Goal: Task Accomplishment & Management: Manage account settings

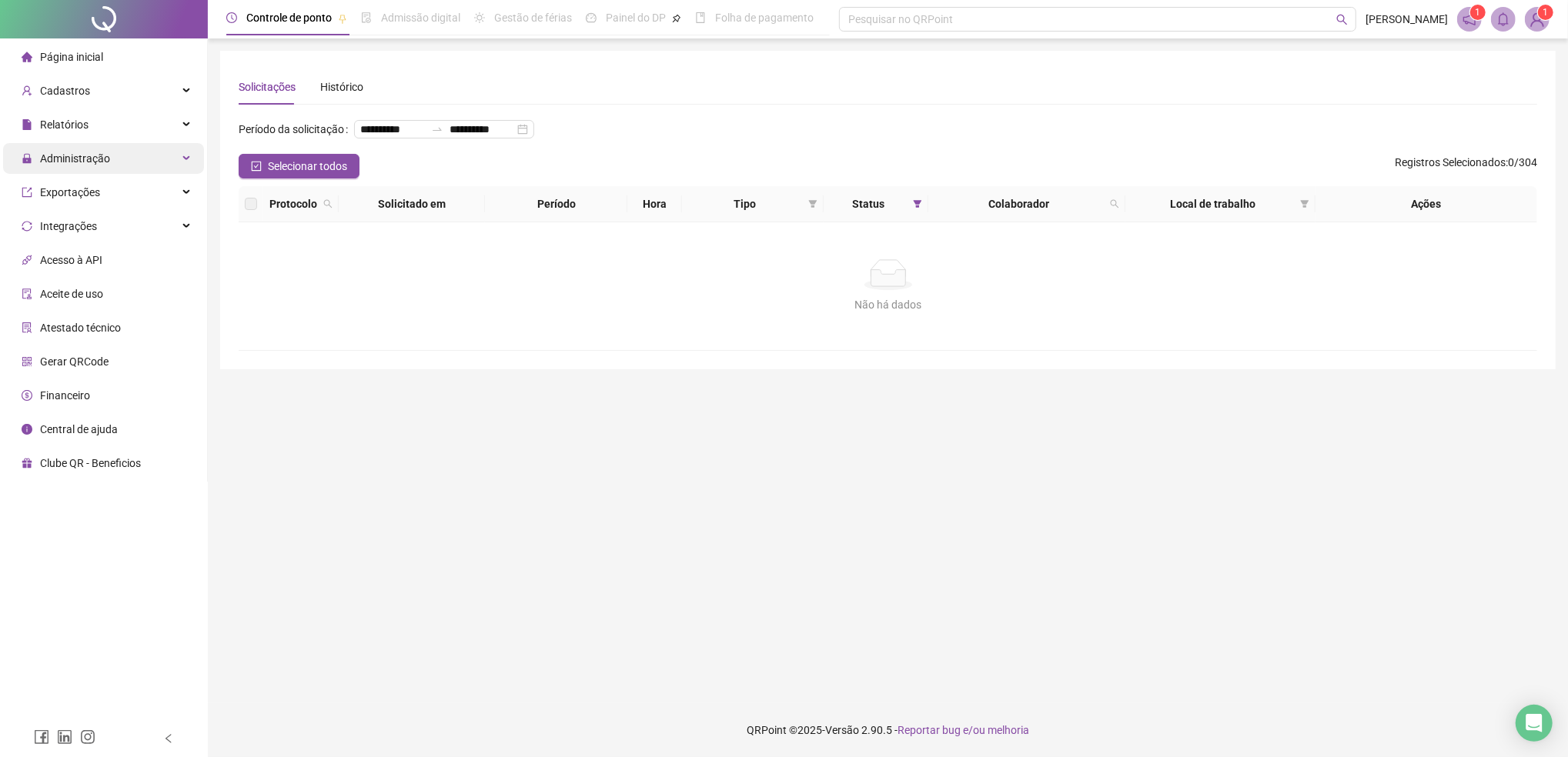
click at [83, 161] on span "Administração" at bounding box center [74, 159] width 70 height 13
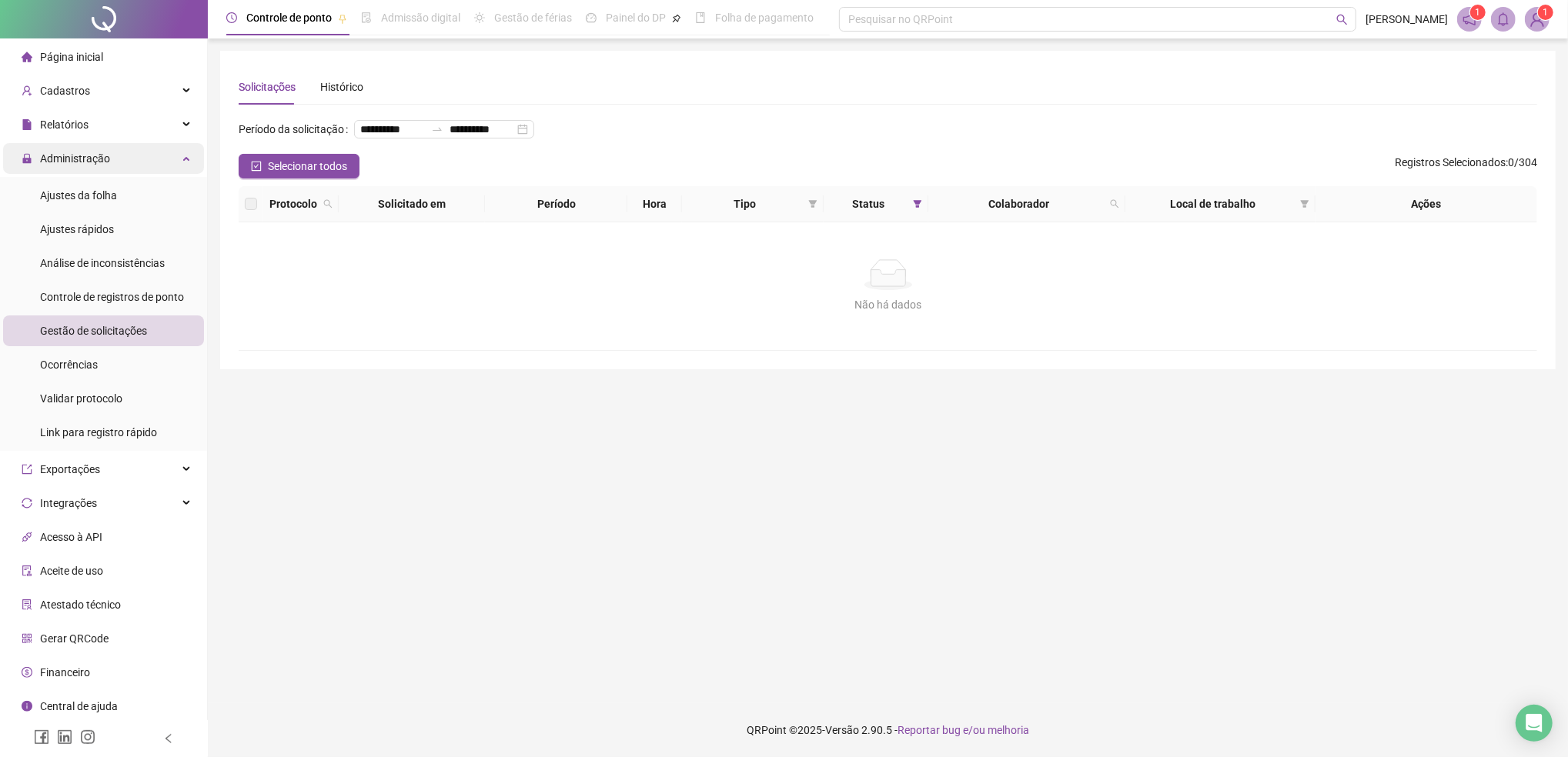
click at [80, 172] on span "Administração" at bounding box center [66, 158] width 89 height 31
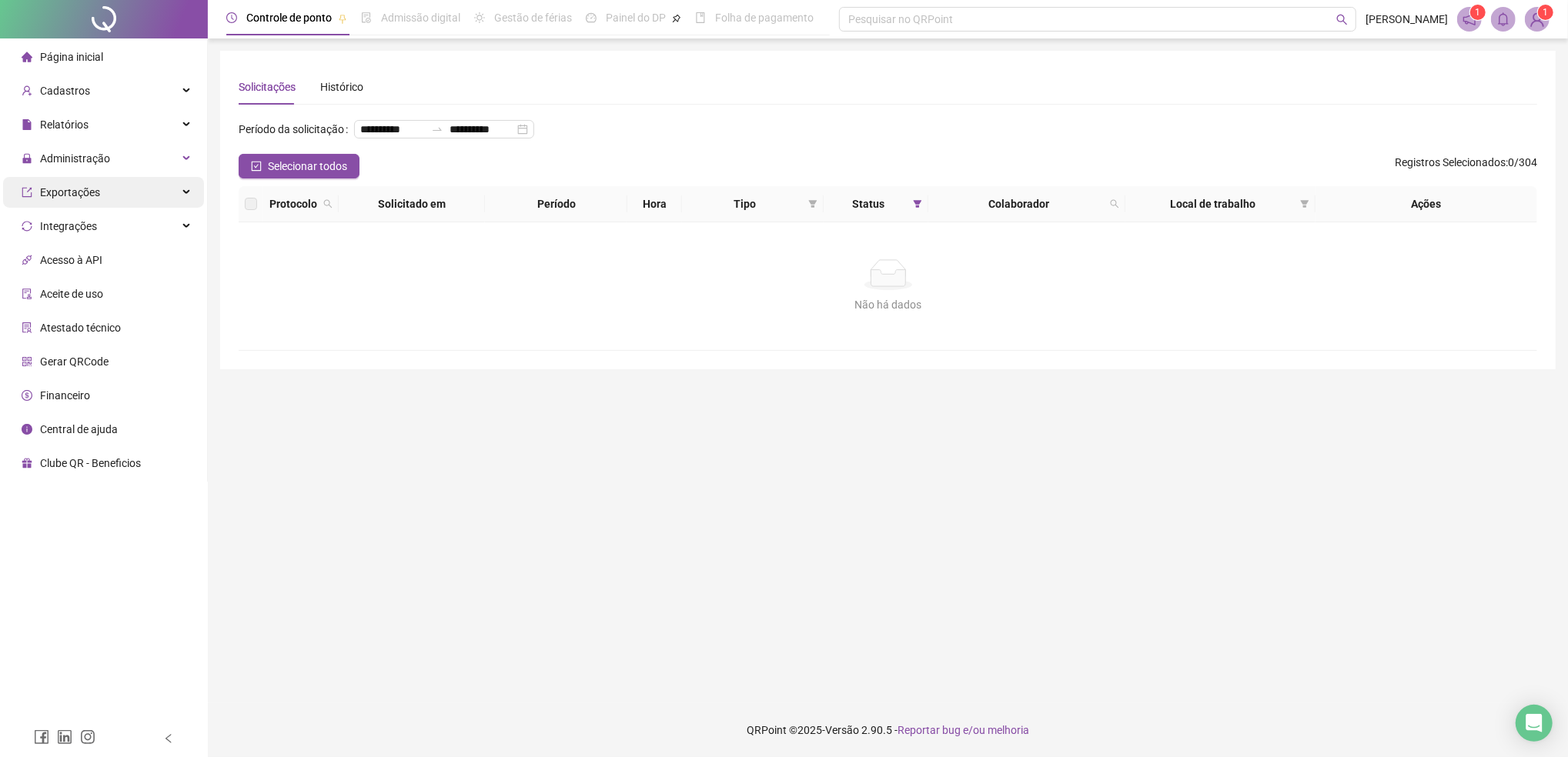
click at [83, 199] on span "Exportações" at bounding box center [70, 192] width 60 height 13
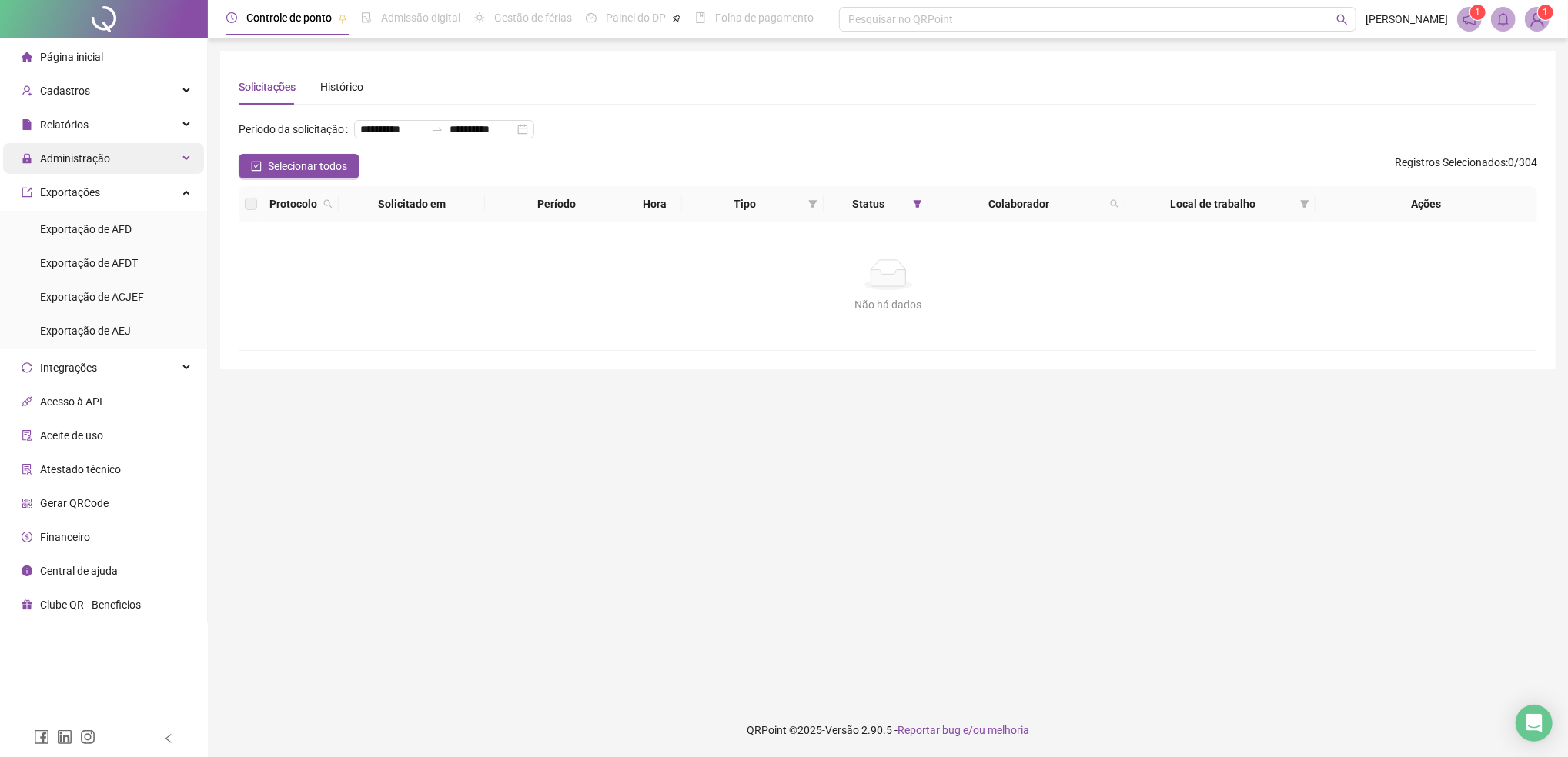
click at [75, 161] on span "Administração" at bounding box center [74, 159] width 70 height 13
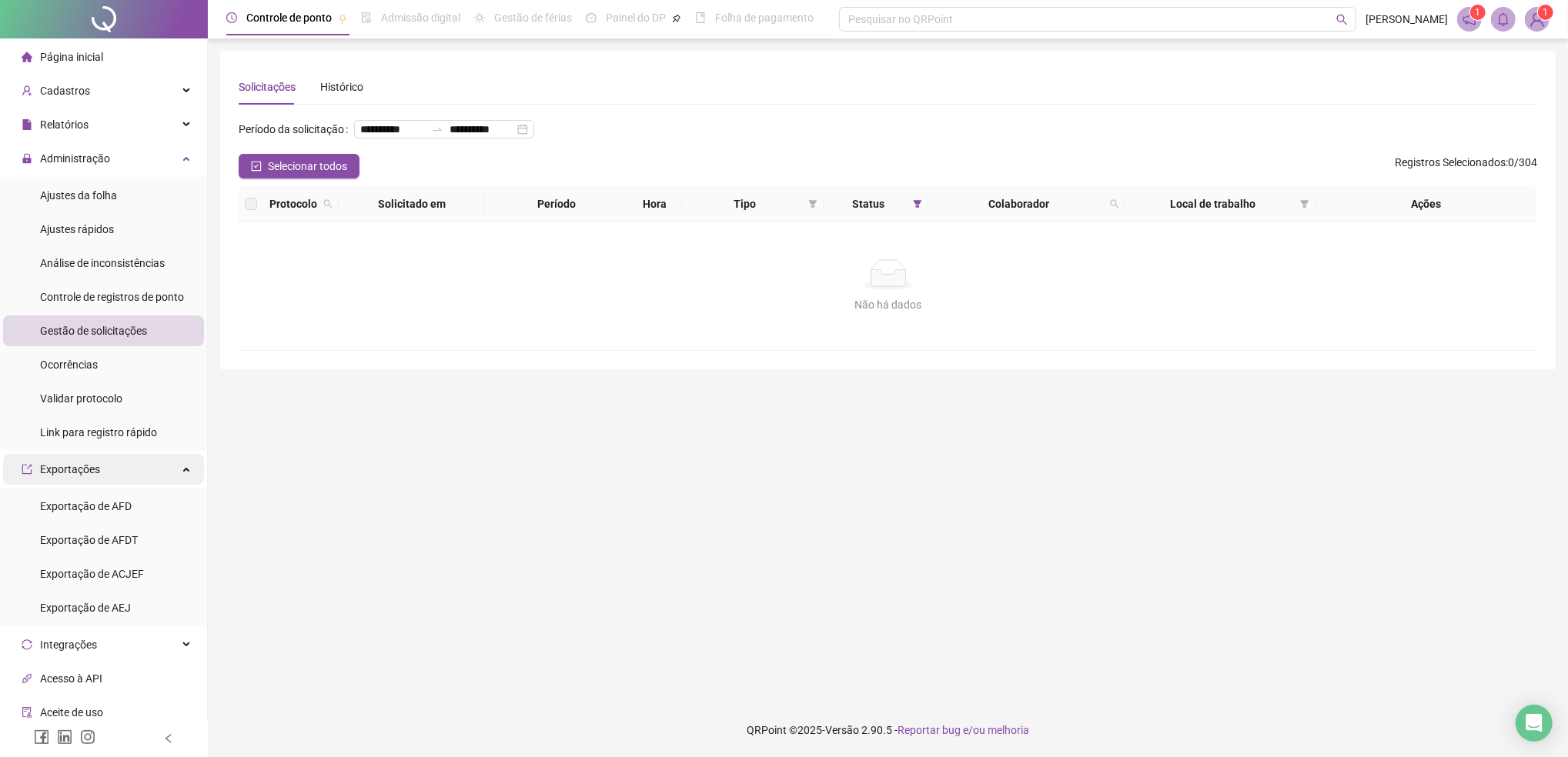
click at [92, 475] on span "Exportações" at bounding box center [70, 470] width 60 height 13
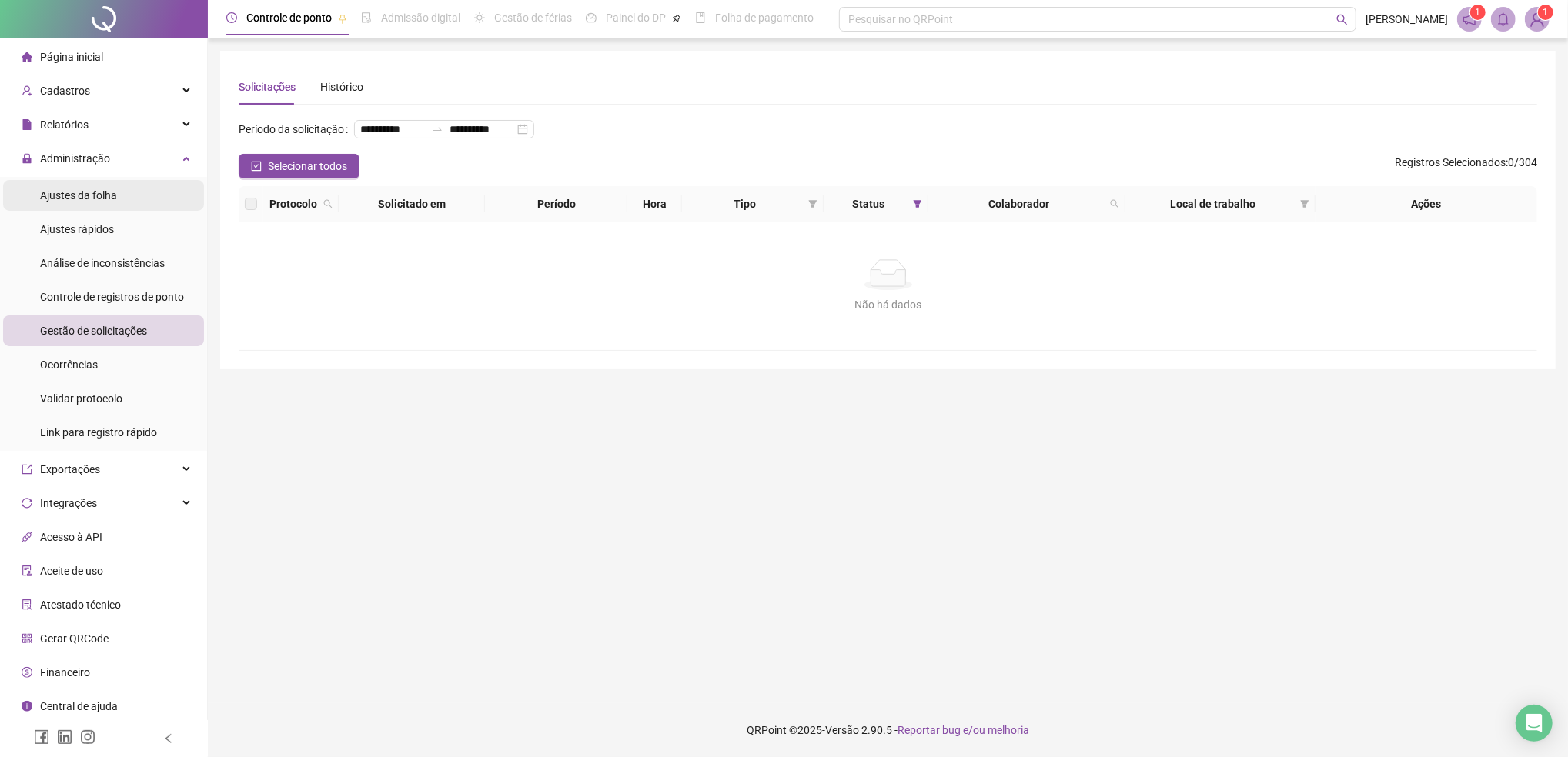
click at [94, 194] on span "Ajustes da folha" at bounding box center [78, 195] width 77 height 13
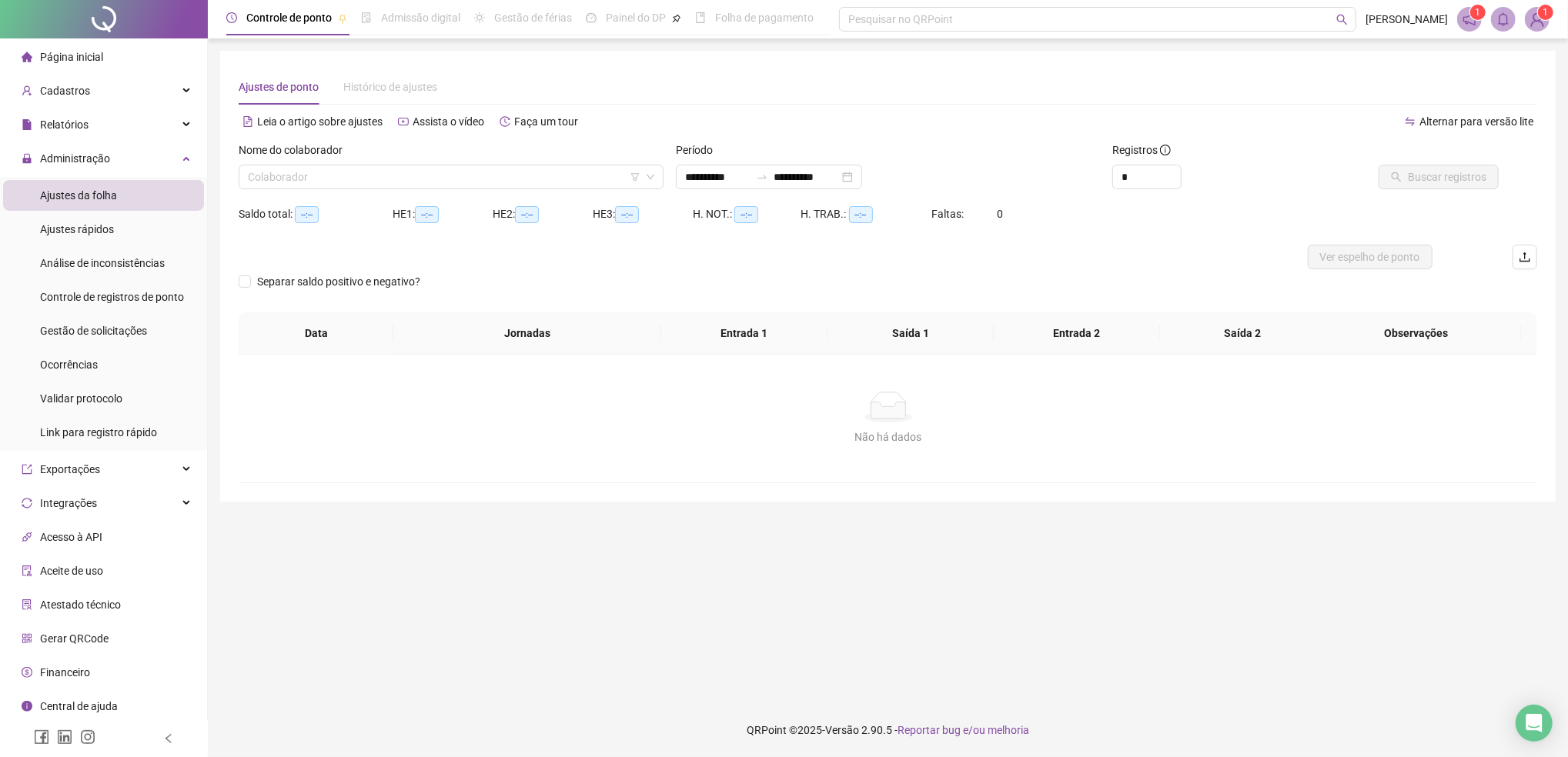
type input "**********"
click at [455, 173] on input "search" at bounding box center [444, 177] width 392 height 23
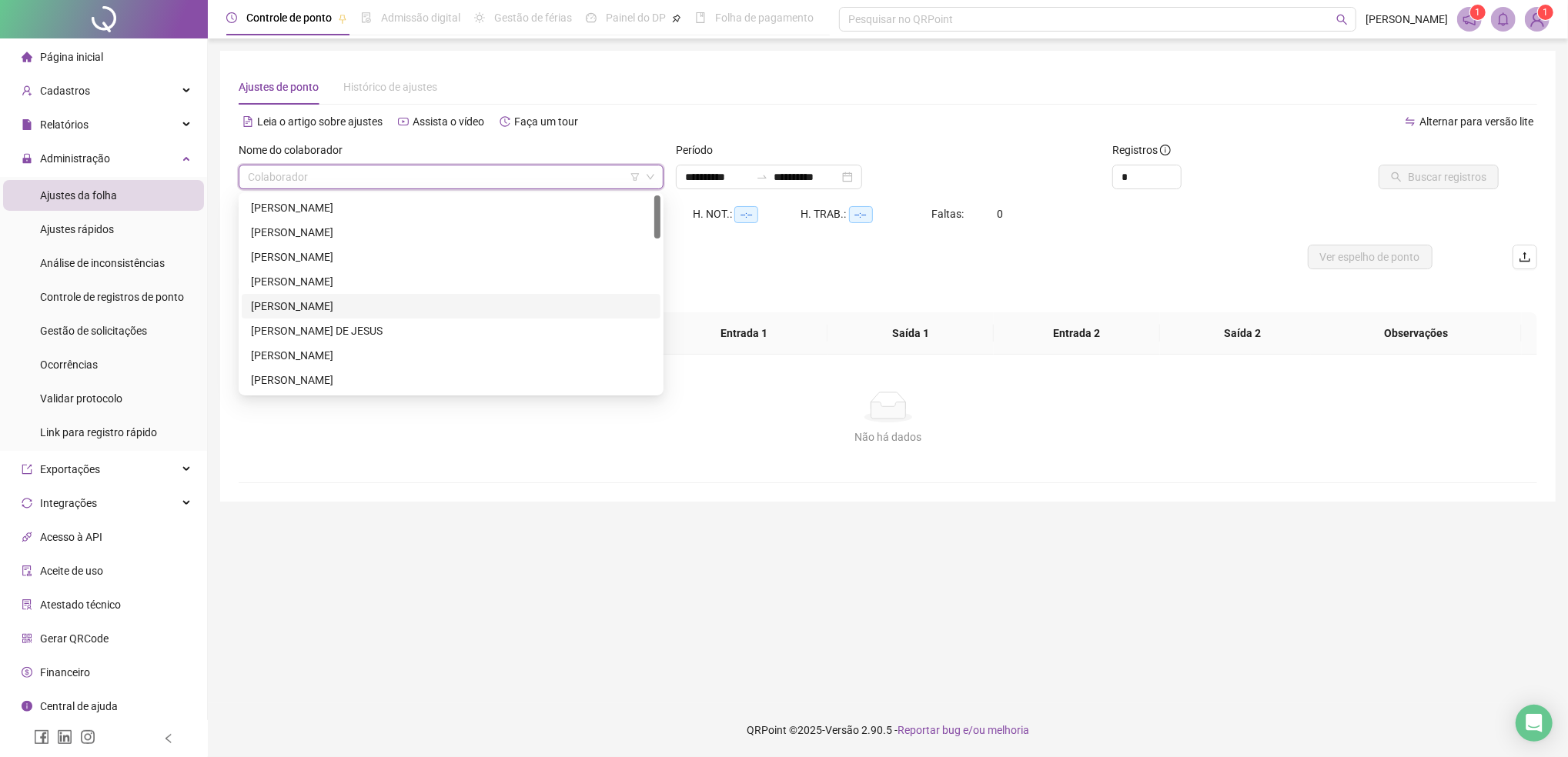
click at [282, 317] on div "[PERSON_NAME]" at bounding box center [450, 305] width 418 height 24
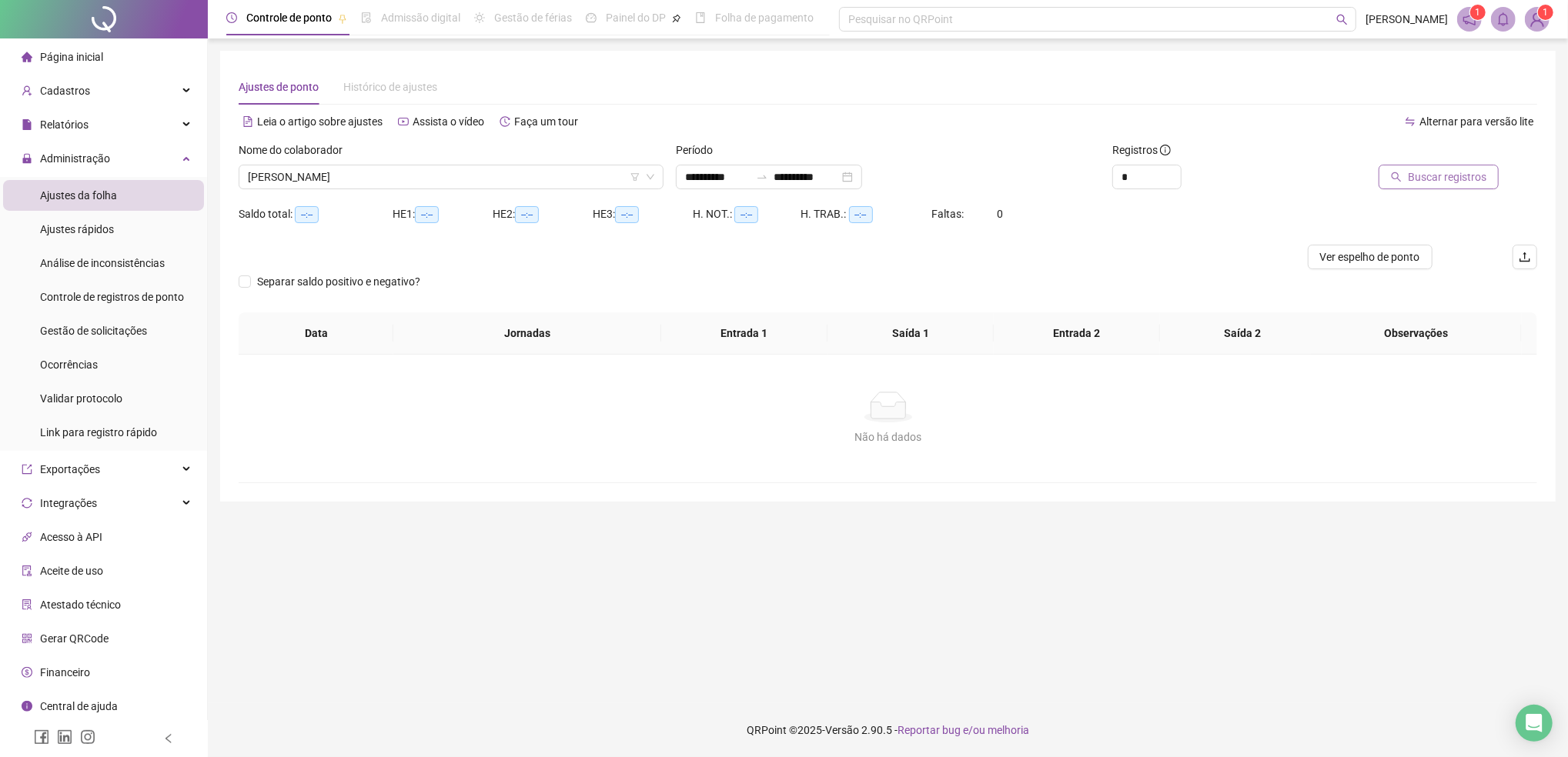
click at [1429, 177] on span "Buscar registros" at bounding box center [1446, 176] width 79 height 17
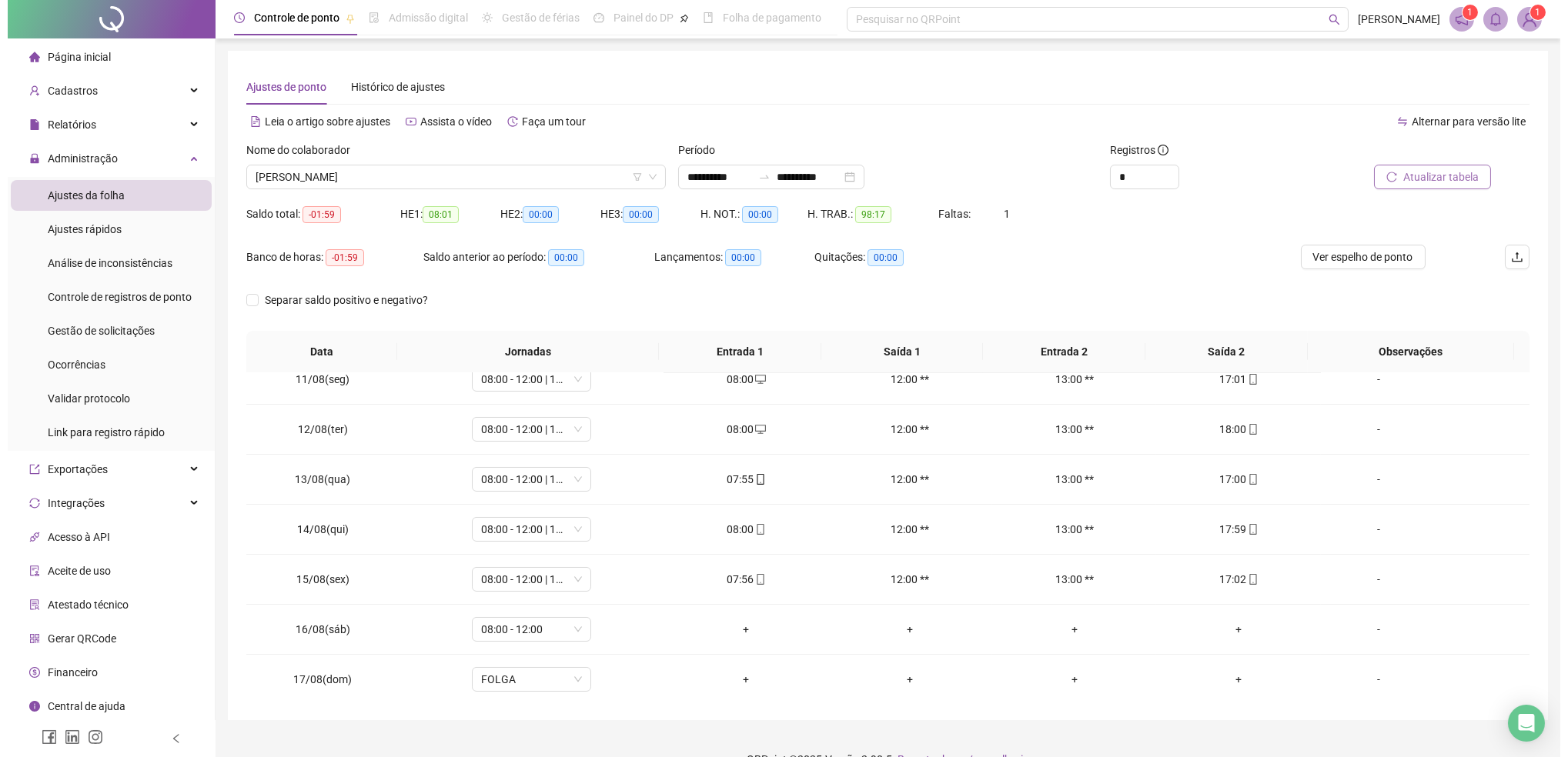
scroll to position [522, 0]
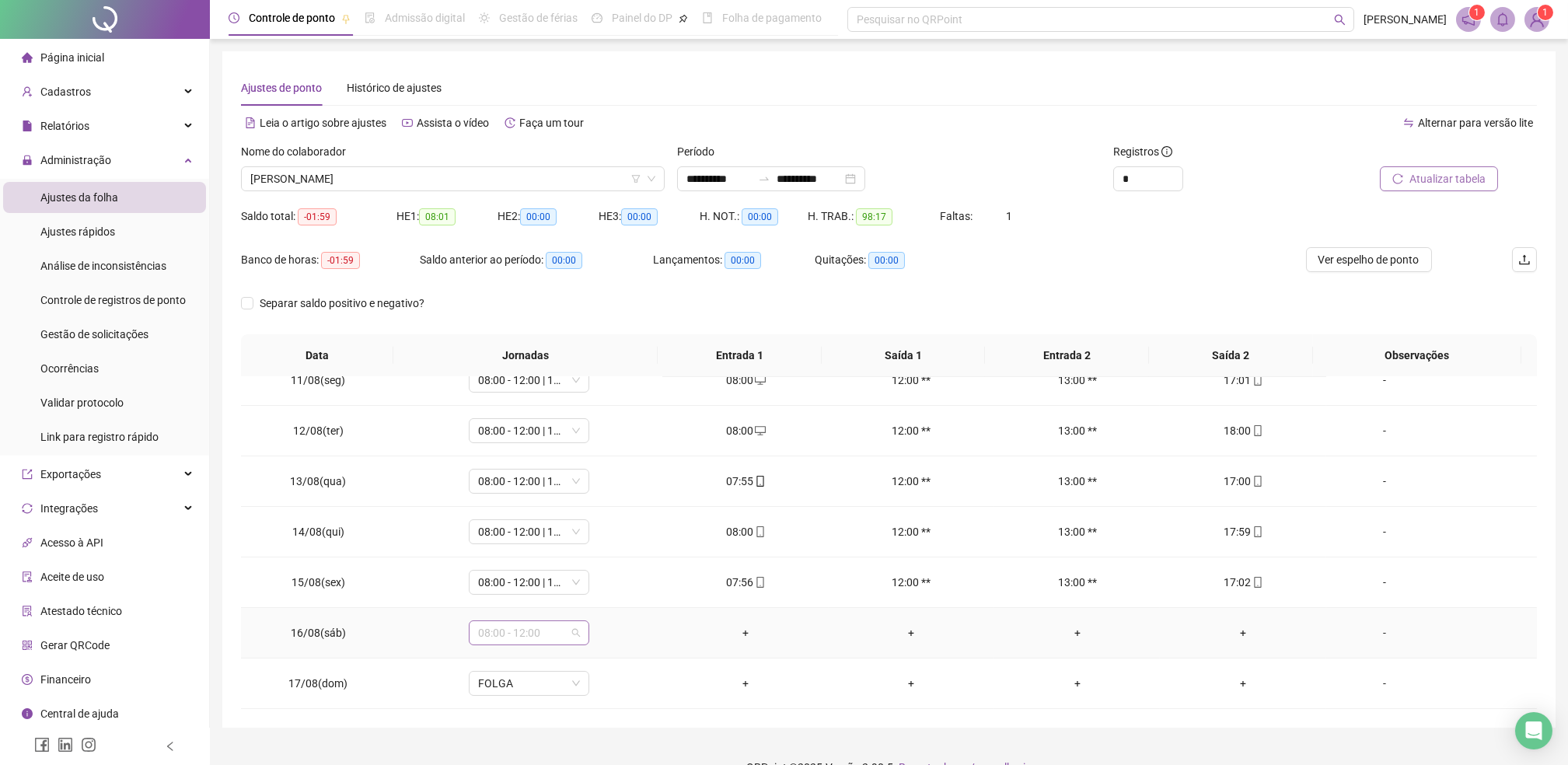
click at [537, 631] on span "08:00 - 12:00" at bounding box center [530, 633] width 102 height 24
type input "*"
click at [528, 594] on div "Folga compensatória" at bounding box center [539, 600] width 102 height 17
click at [593, 592] on span "Sim" at bounding box center [599, 592] width 18 height 17
click at [1421, 175] on span "Atualizar tabela" at bounding box center [1447, 178] width 76 height 17
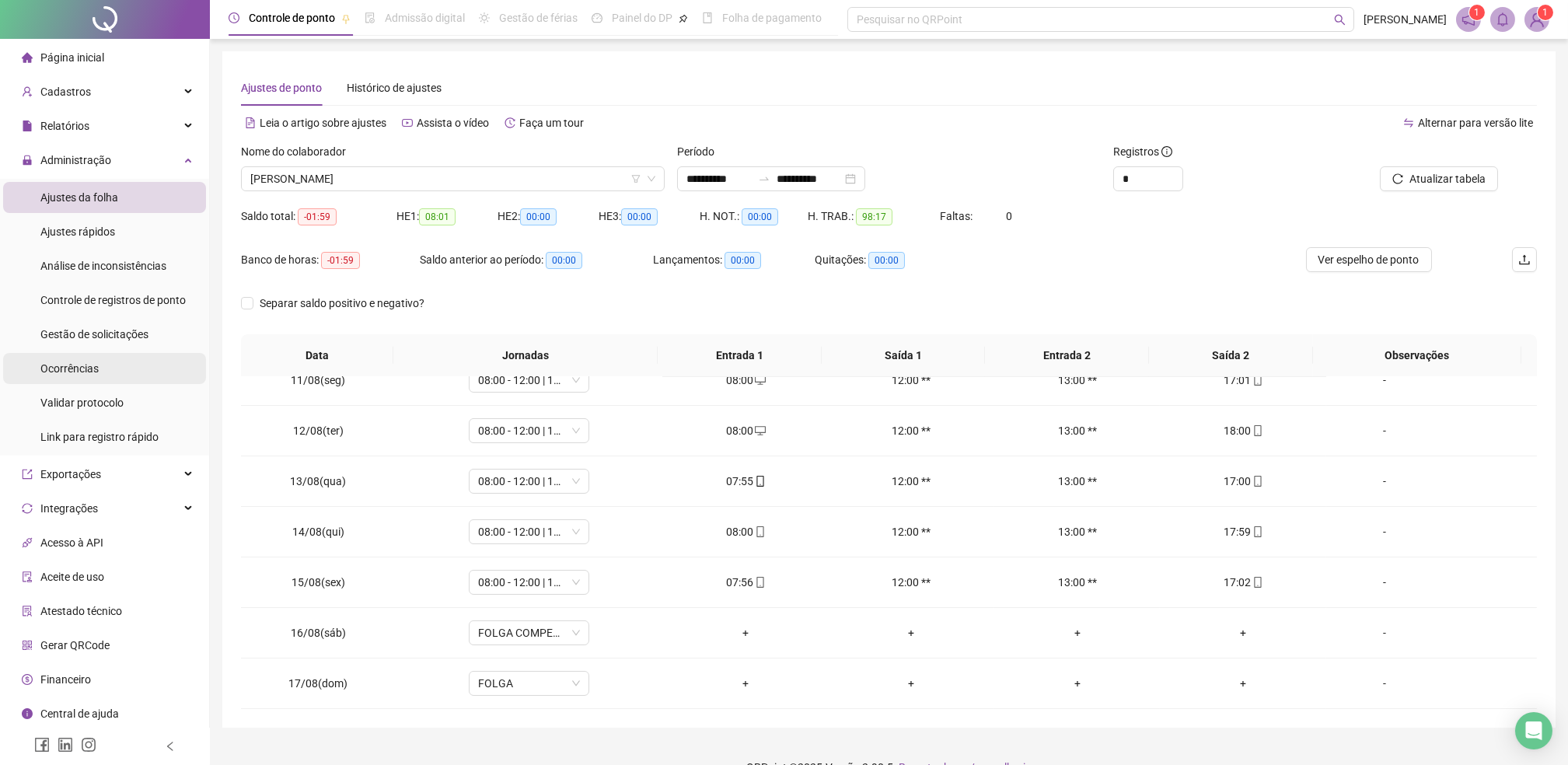
click at [86, 353] on div "Ocorrências" at bounding box center [69, 369] width 58 height 31
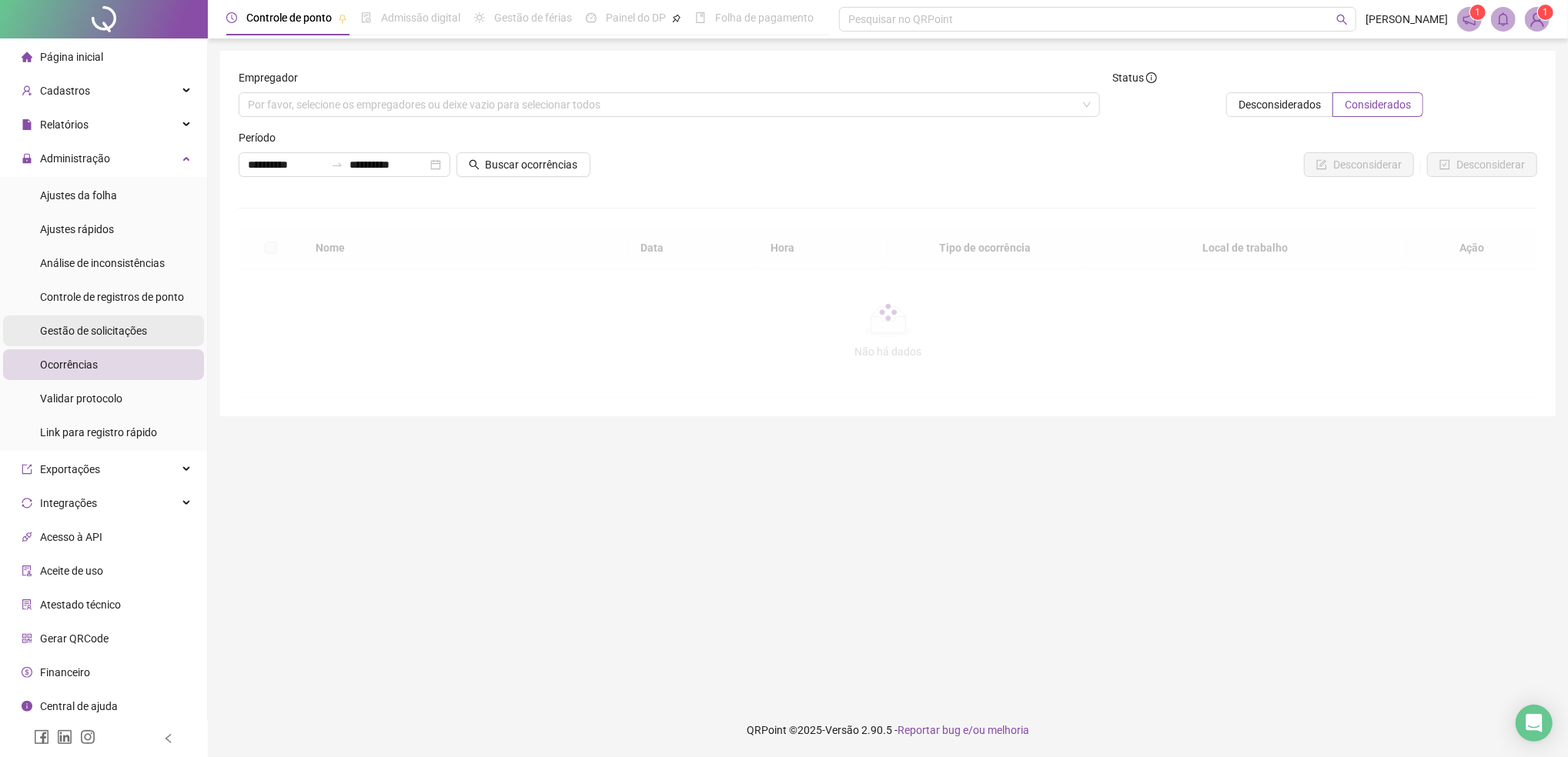
click at [86, 329] on span "Gestão de solicitações" at bounding box center [93, 331] width 107 height 13
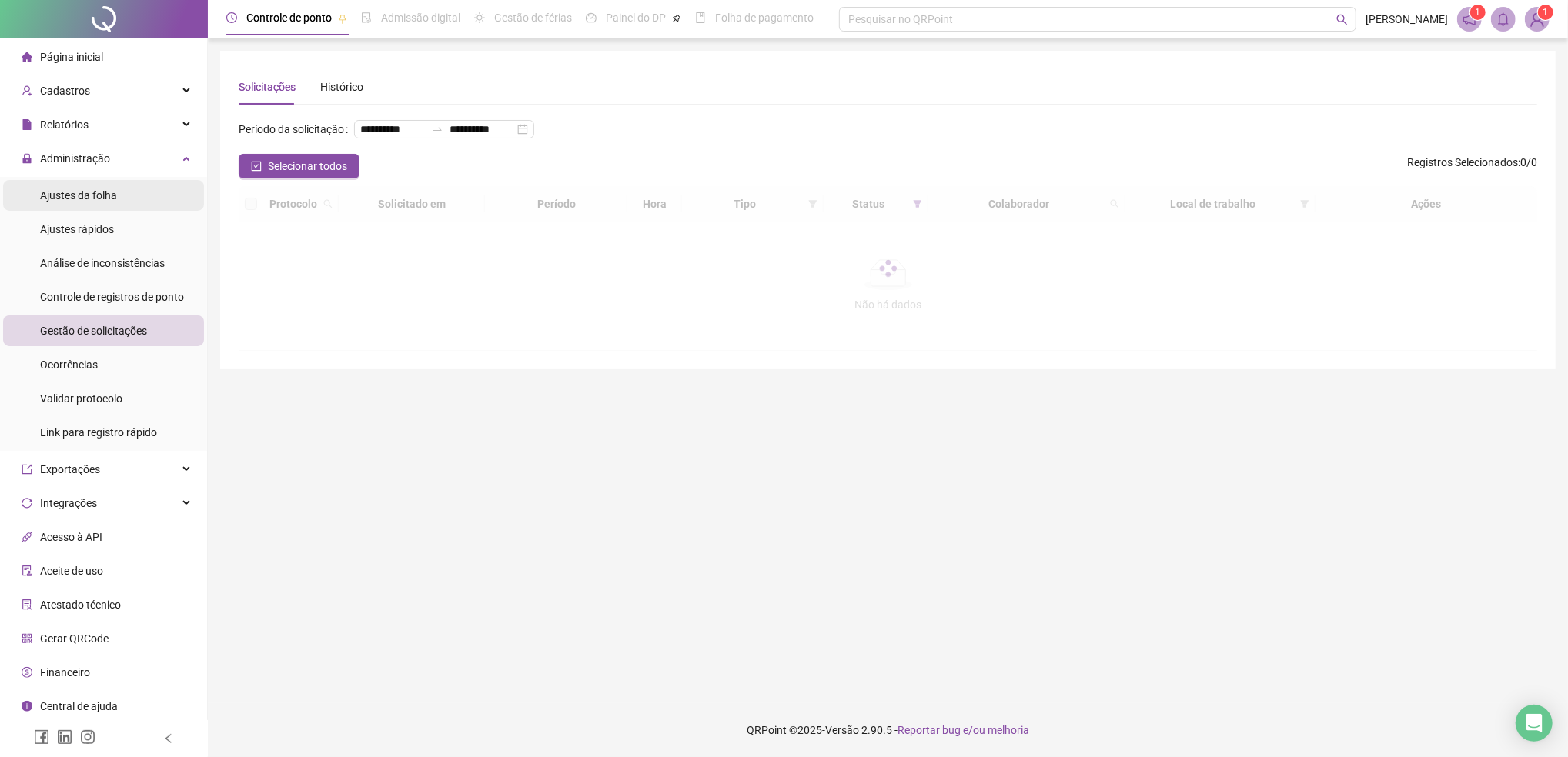
click at [89, 201] on span "Ajustes da folha" at bounding box center [78, 195] width 77 height 13
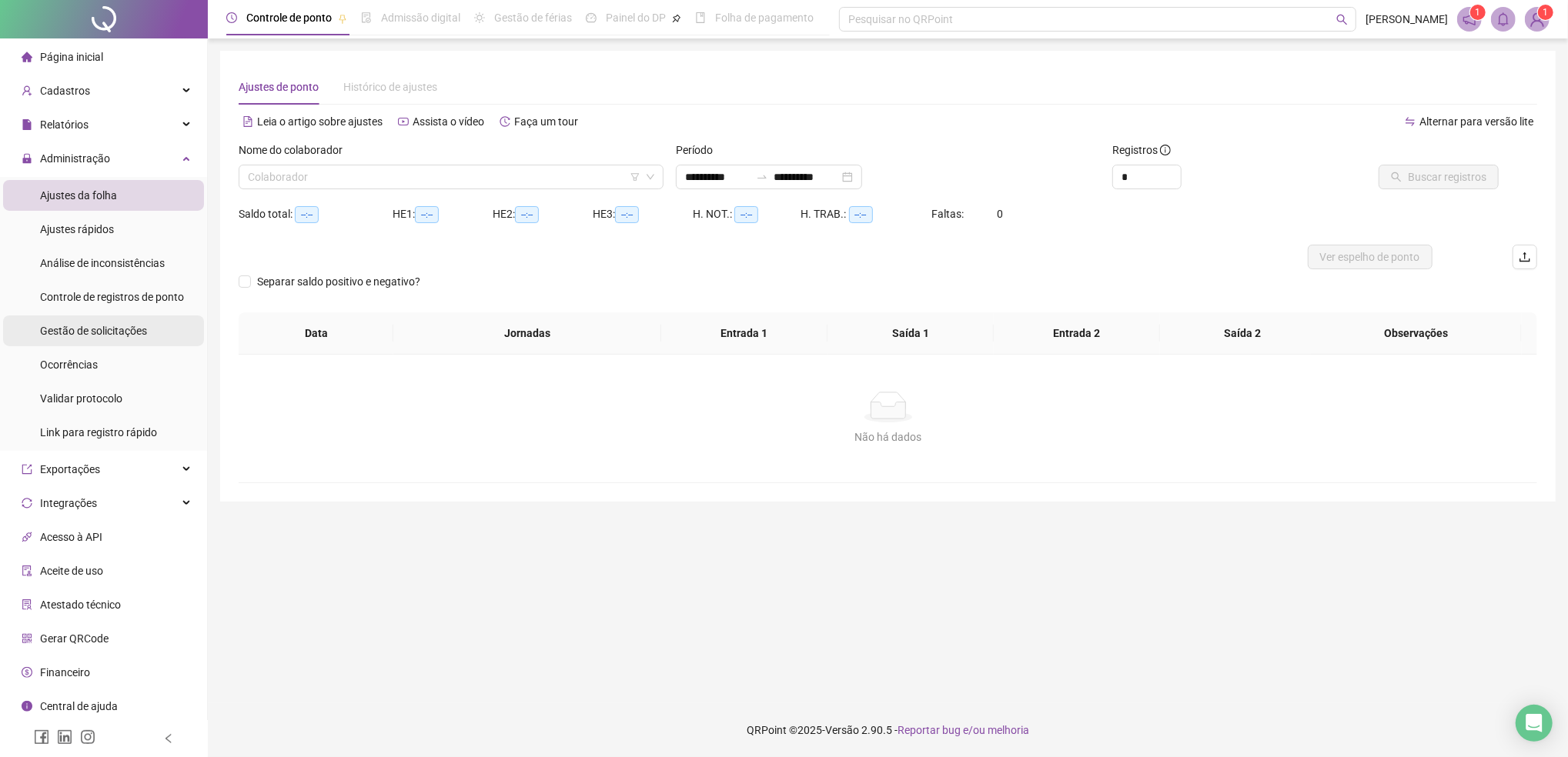
click at [88, 324] on span "Gestão de solicitações" at bounding box center [93, 331] width 107 height 13
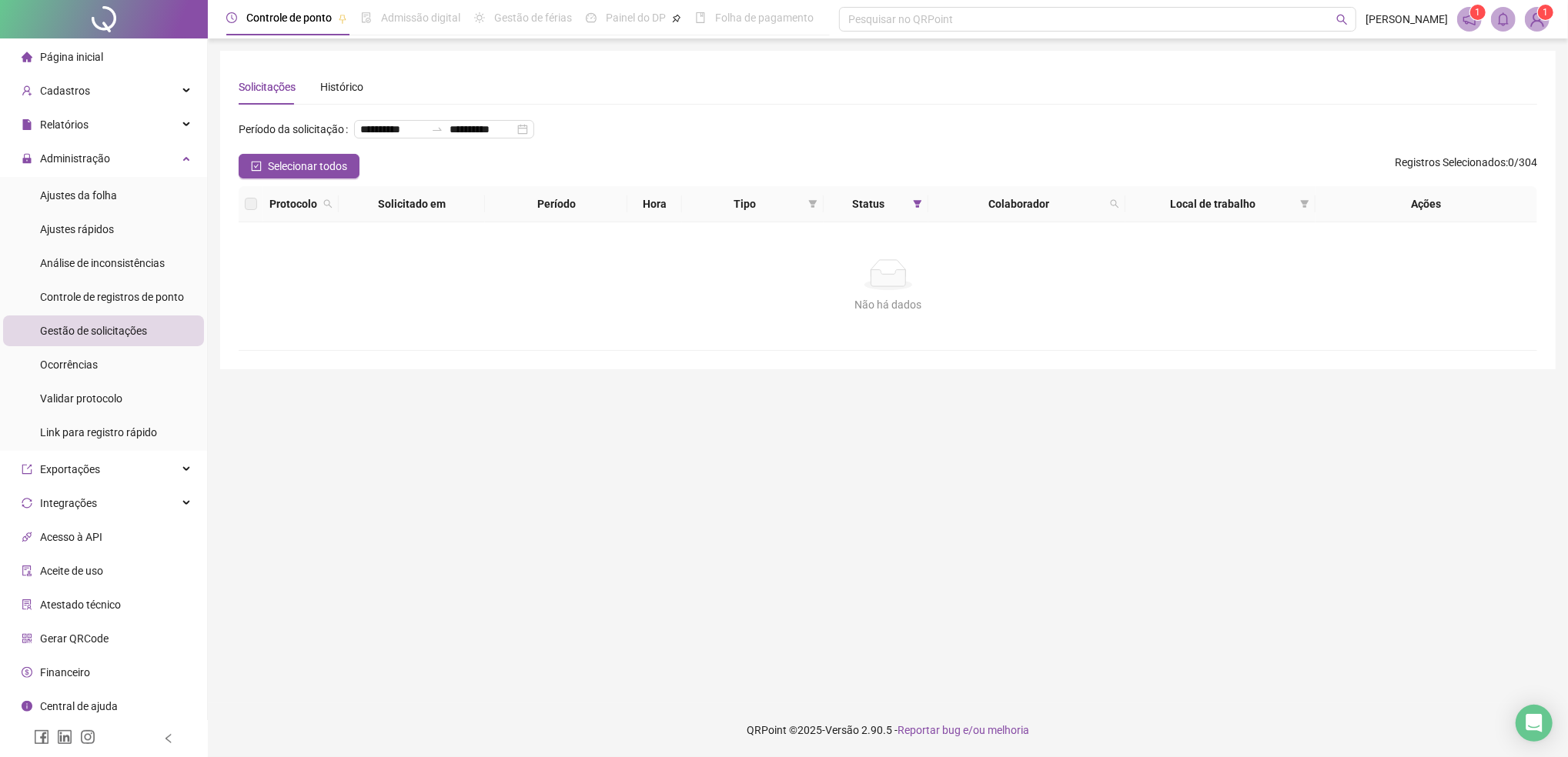
click at [317, 313] on div "Não há dados" at bounding box center [887, 304] width 1262 height 17
click at [100, 158] on span "Administração" at bounding box center [74, 159] width 70 height 13
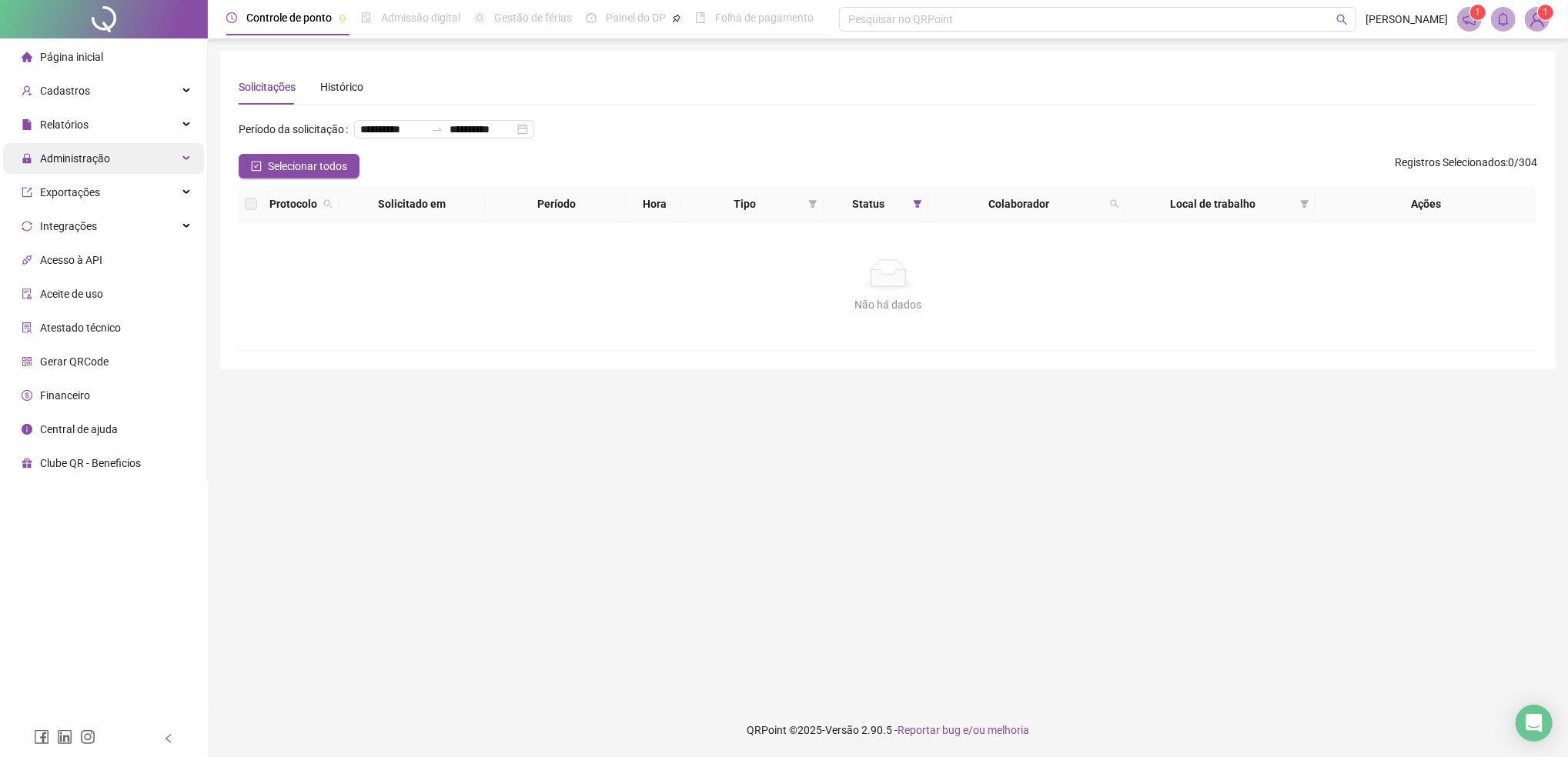
click at [79, 156] on span "Administração" at bounding box center [74, 159] width 70 height 13
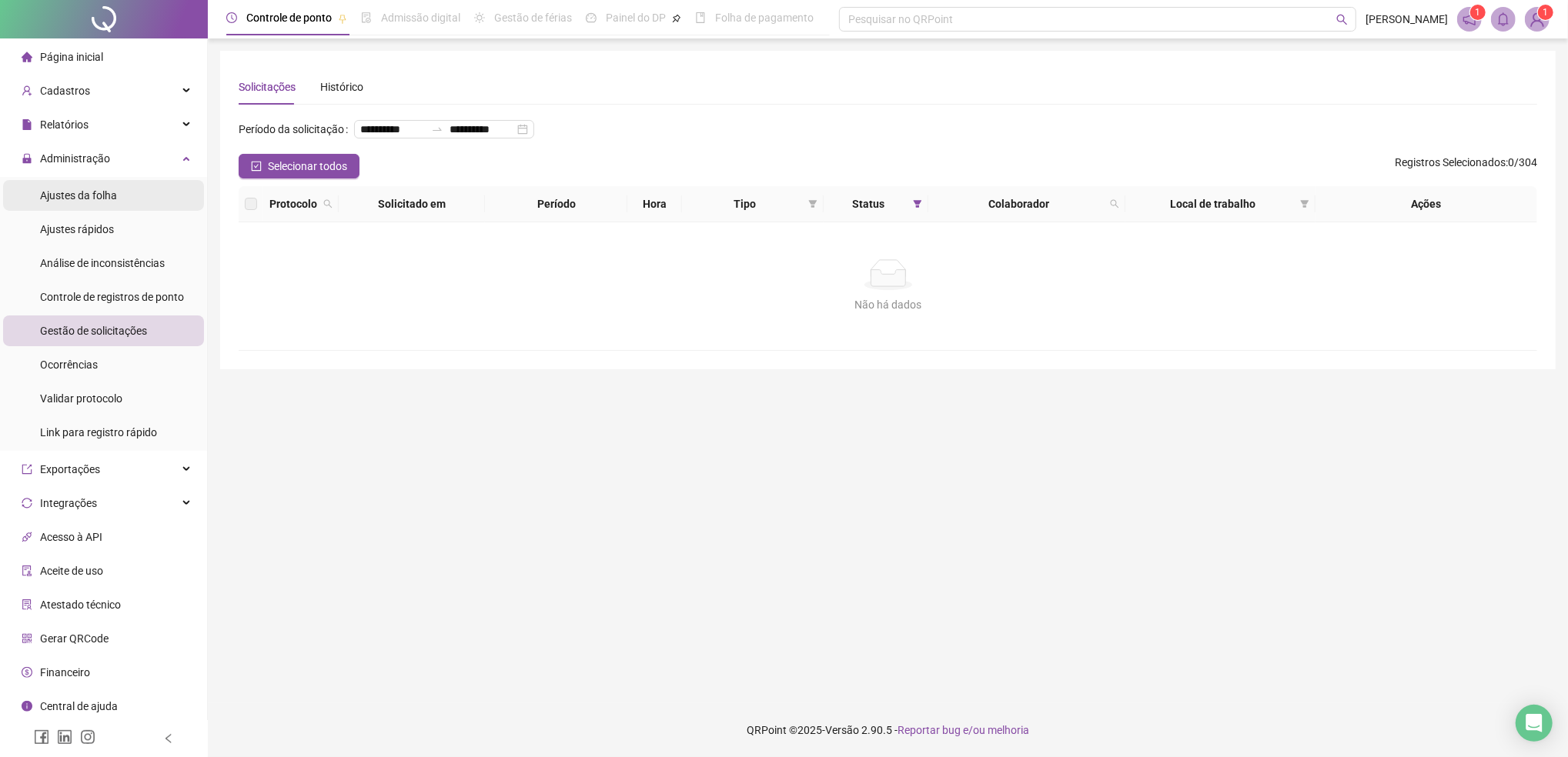
click at [79, 196] on span "Ajustes da folha" at bounding box center [78, 195] width 77 height 13
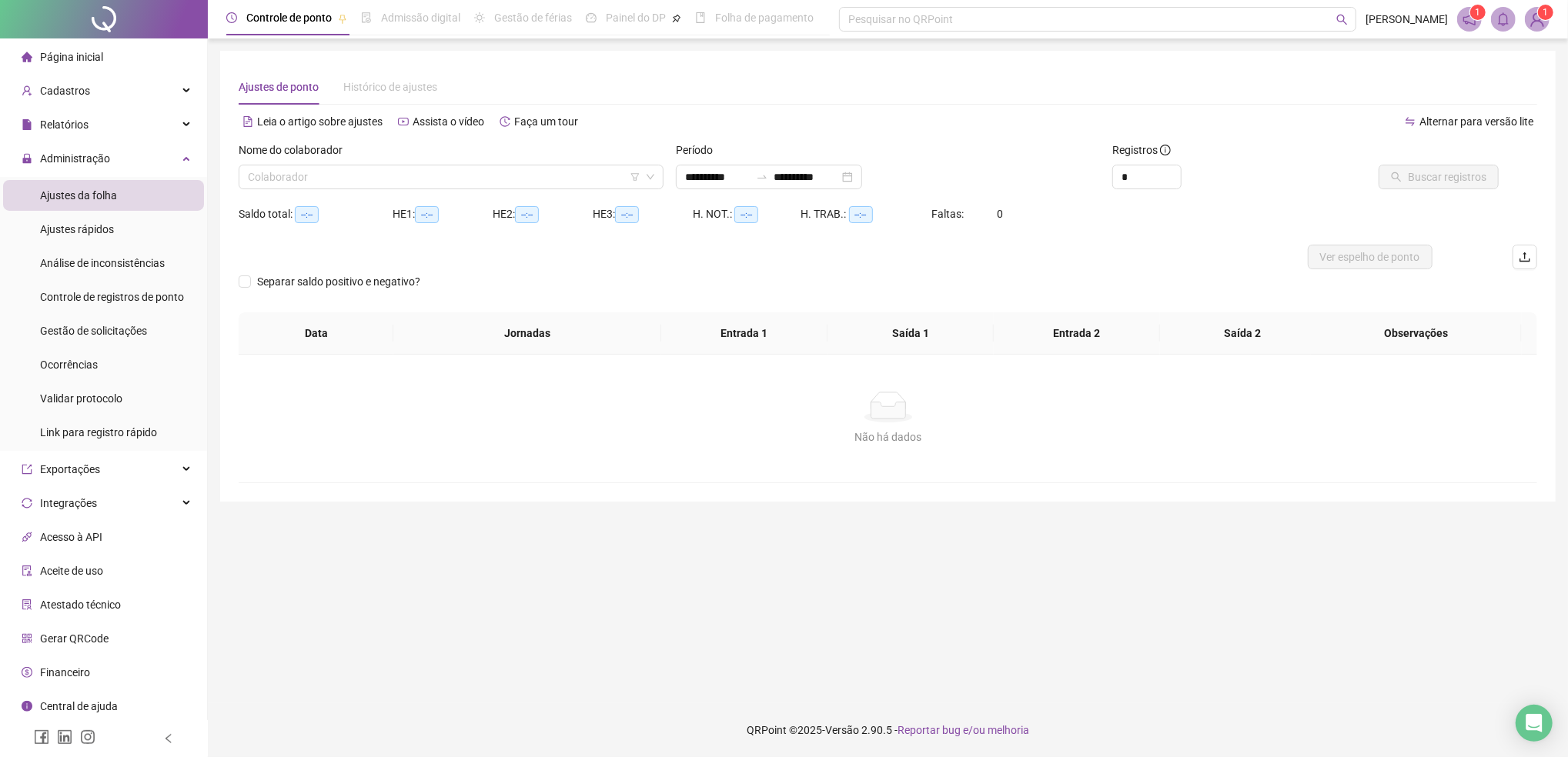
type input "**********"
click at [381, 179] on input "search" at bounding box center [444, 177] width 392 height 23
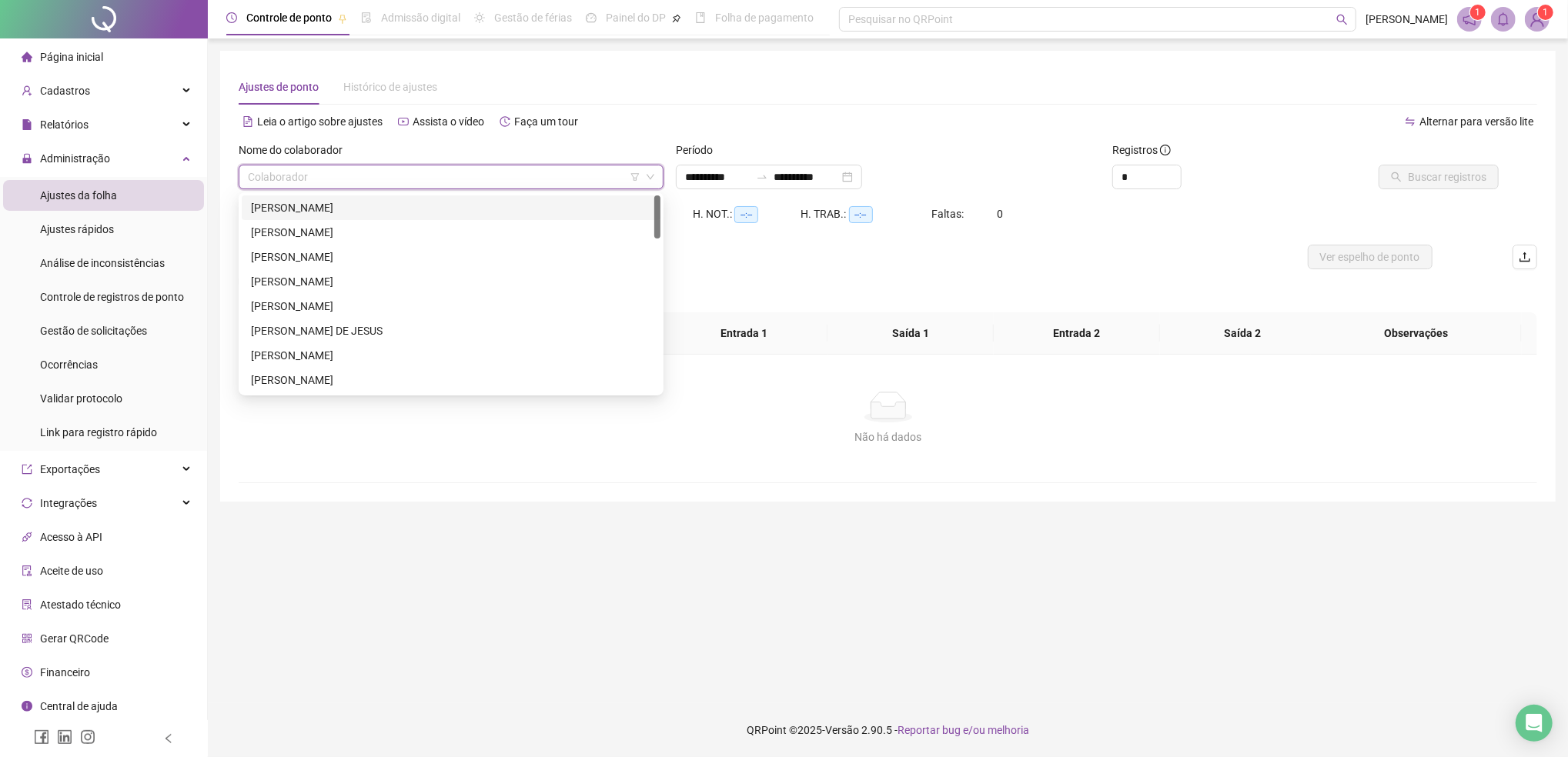
click at [714, 98] on div "Ajustes de ponto Histórico de ajustes" at bounding box center [887, 87] width 1298 height 35
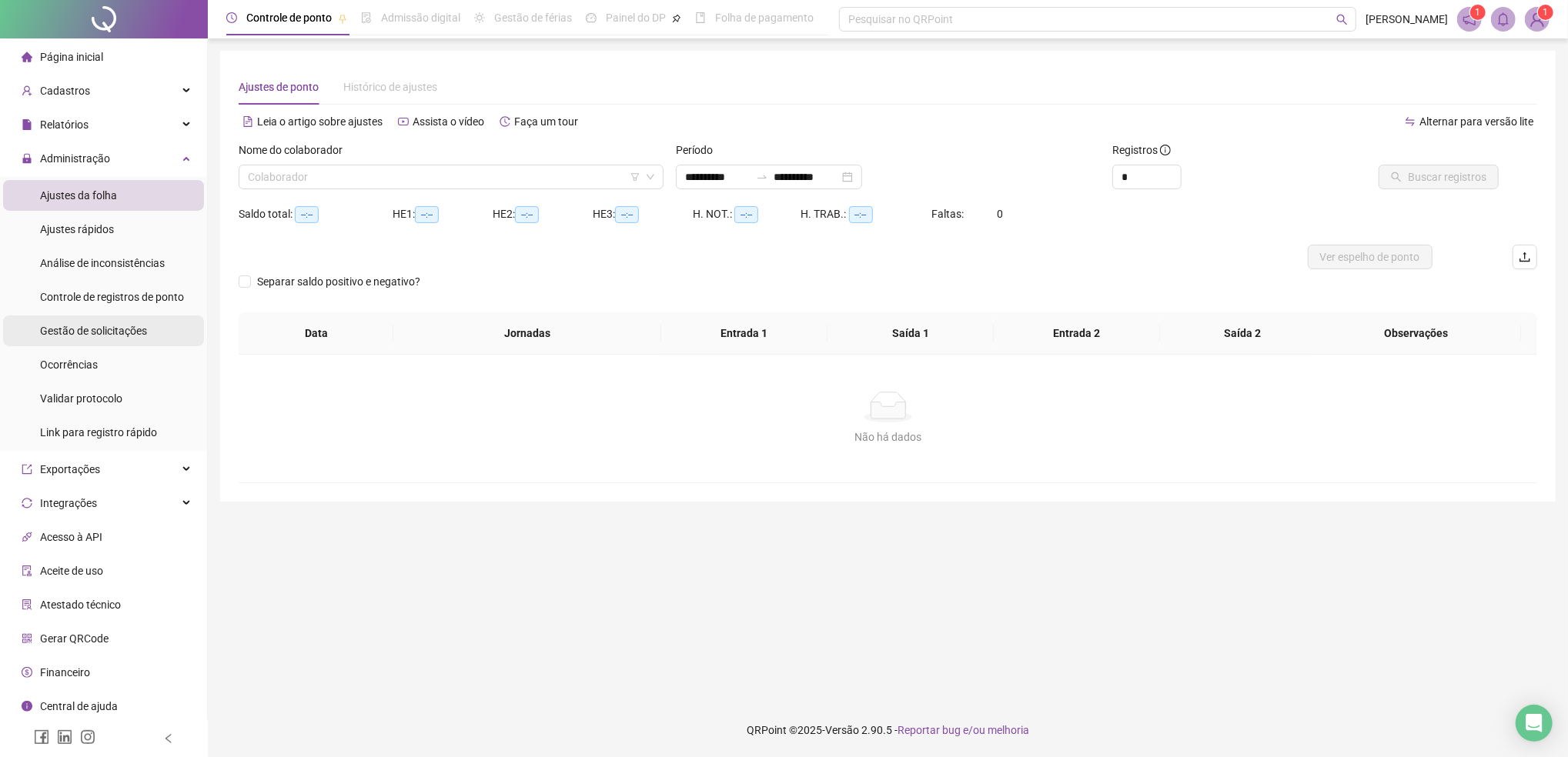
click at [101, 328] on span "Gestão de solicitações" at bounding box center [93, 331] width 107 height 13
